Goal: Information Seeking & Learning: Learn about a topic

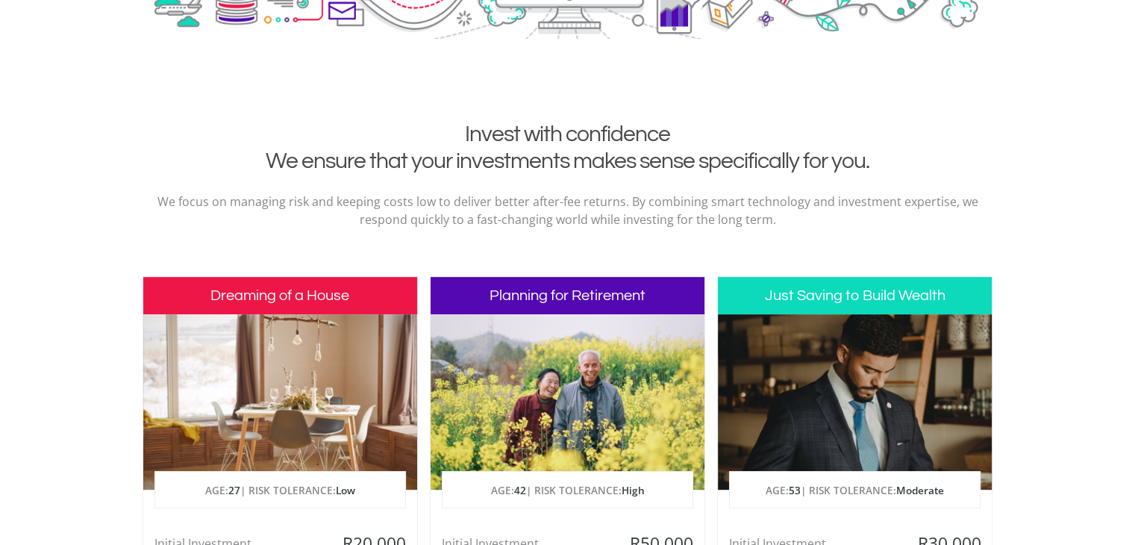
scroll to position [672, 0]
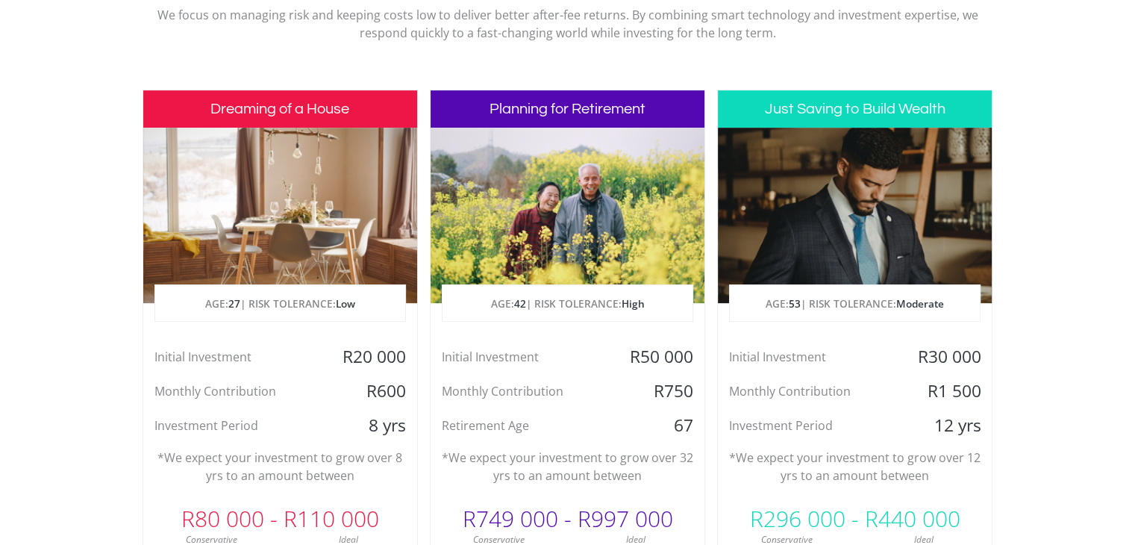
drag, startPoint x: 0, startPoint y: 371, endPoint x: 37, endPoint y: 402, distance: 47.7
click at [37, 402] on section "Invest with confidence We ensure that your investments makes sense specifically…" at bounding box center [567, 327] width 1135 height 786
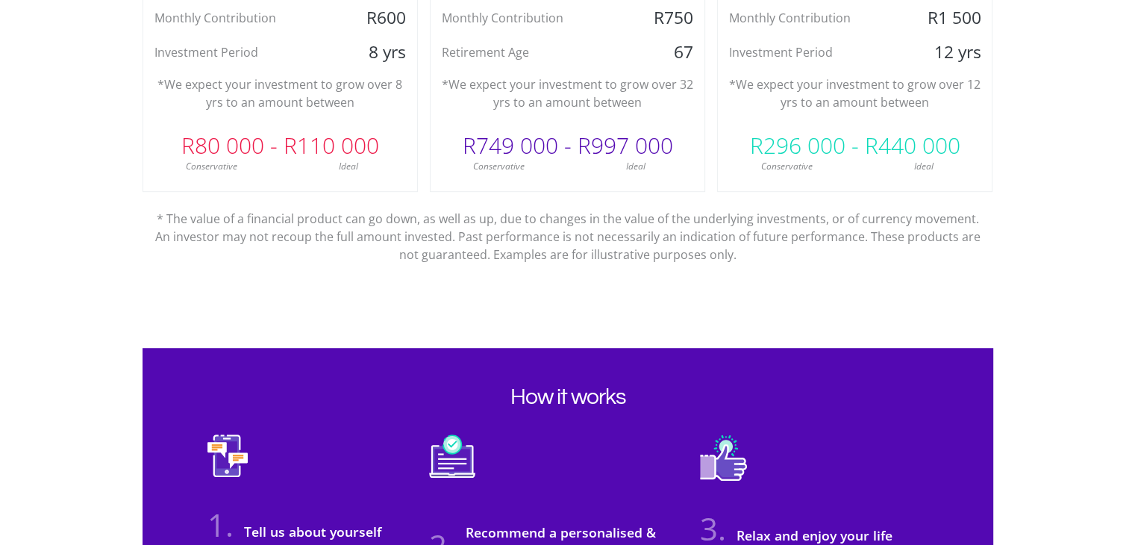
scroll to position [597, 0]
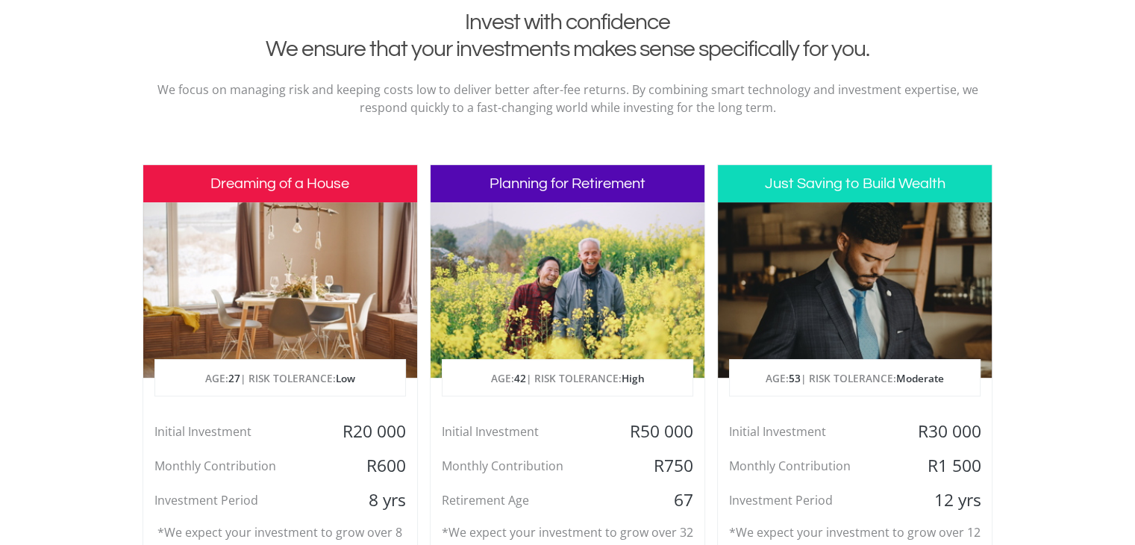
click at [244, 210] on div at bounding box center [280, 289] width 274 height 175
drag, startPoint x: 521, startPoint y: 181, endPoint x: 532, endPoint y: 179, distance: 10.6
click at [524, 180] on h3 "Planning for Retirement" at bounding box center [568, 183] width 274 height 37
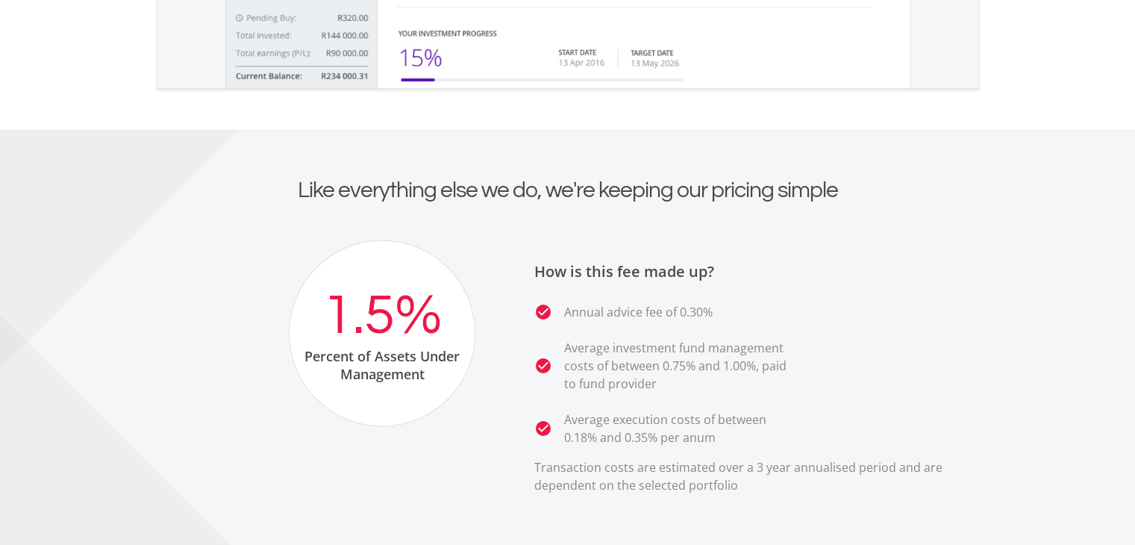
scroll to position [2613, 0]
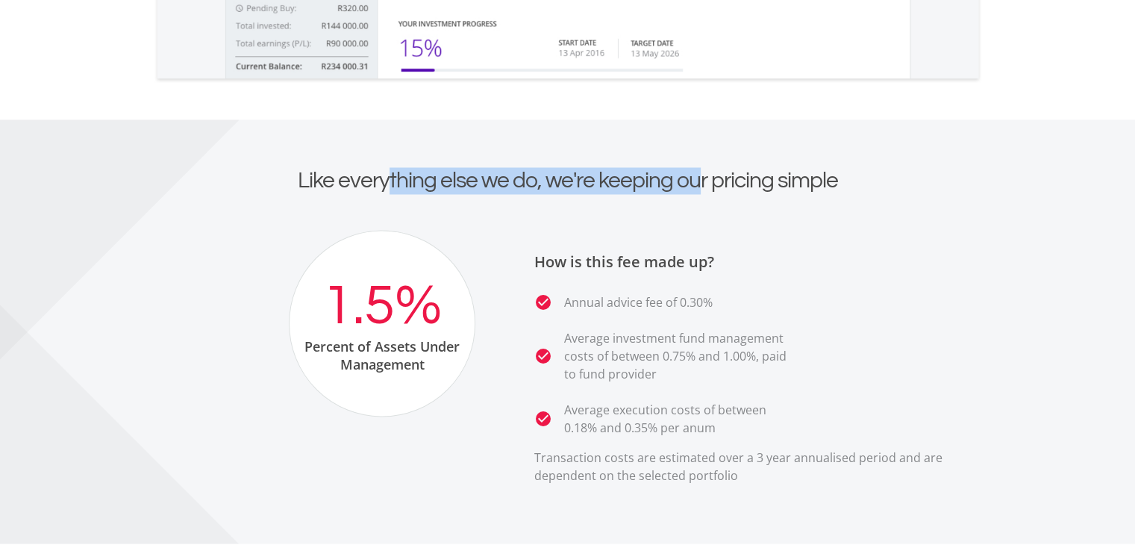
drag, startPoint x: 388, startPoint y: 169, endPoint x: 699, endPoint y: 187, distance: 311.8
click at [699, 187] on h2 "Like everything else we do, we're keeping our pricing simple" at bounding box center [568, 180] width 829 height 27
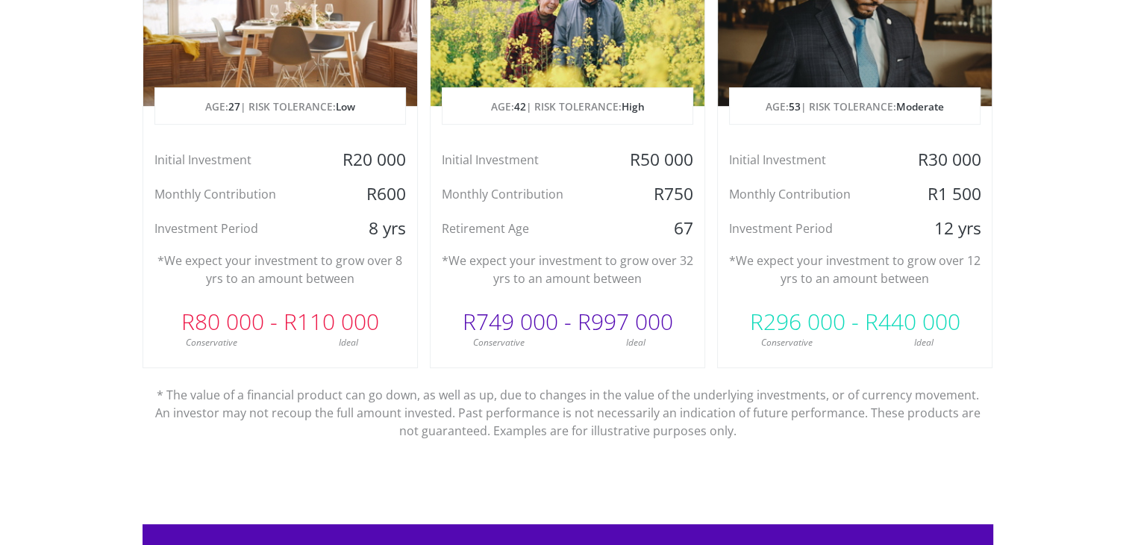
scroll to position [844, 0]
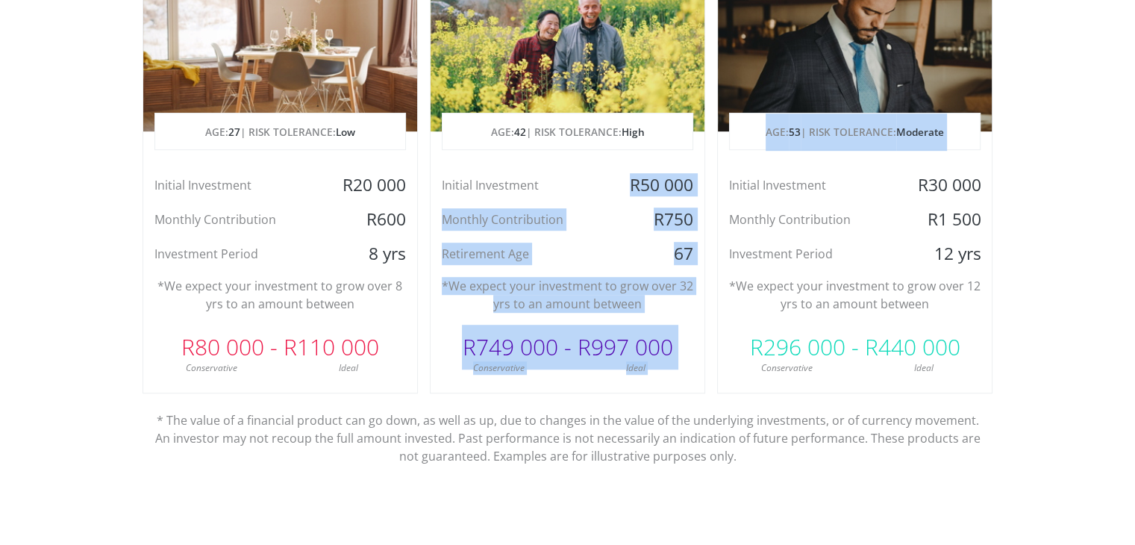
drag, startPoint x: 613, startPoint y: 180, endPoint x: 790, endPoint y: 191, distance: 177.3
click at [788, 191] on div "Dreaming of a House AGE: [DEMOGRAPHIC_DATA] | RISK TOLERANCE: Low Initial Inves…" at bounding box center [568, 197] width 851 height 559
click at [666, 195] on div "R50 000" at bounding box center [659, 185] width 91 height 22
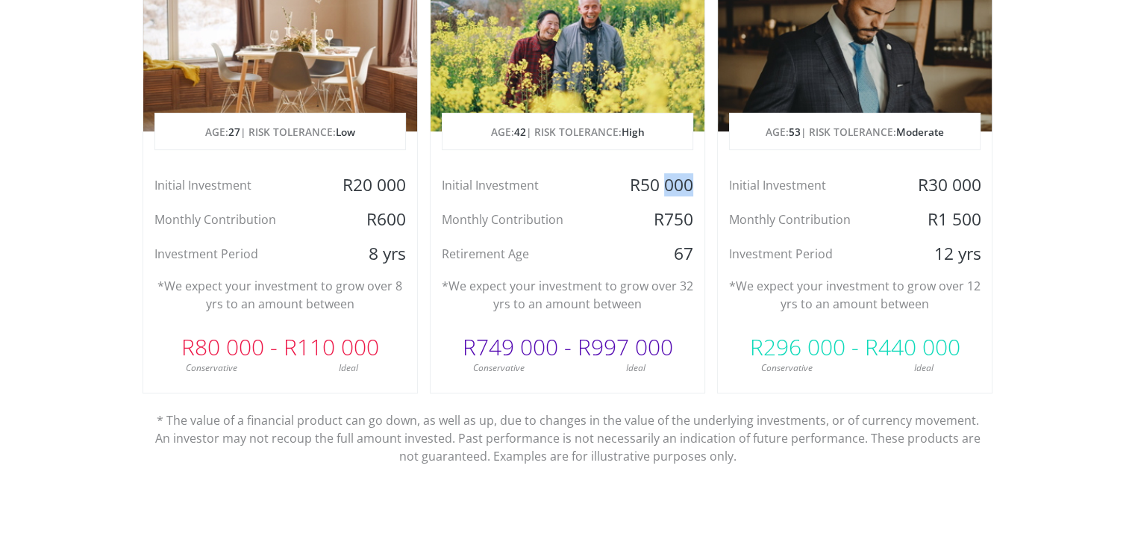
click at [666, 195] on div "R50 000" at bounding box center [659, 185] width 91 height 22
click at [589, 210] on div "Monthly Contribution" at bounding box center [522, 219] width 183 height 22
click at [658, 255] on div "67" at bounding box center [659, 254] width 91 height 22
click at [583, 241] on div "Initial Investment R50 000 Monthly Contribution R750 Retirement Age [DEMOGRAPHI…" at bounding box center [568, 219] width 274 height 91
